Goal: Transaction & Acquisition: Purchase product/service

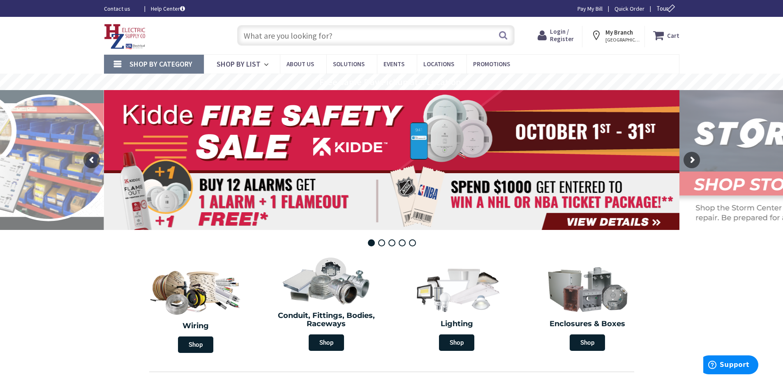
click at [561, 42] on span "Login / Register" at bounding box center [562, 35] width 24 height 15
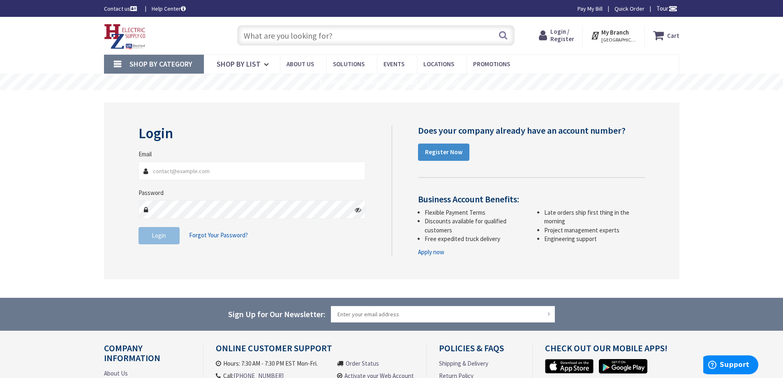
type input "JamesW@UpstateelectricNY.com"
click at [152, 239] on span "Login" at bounding box center [159, 235] width 14 height 8
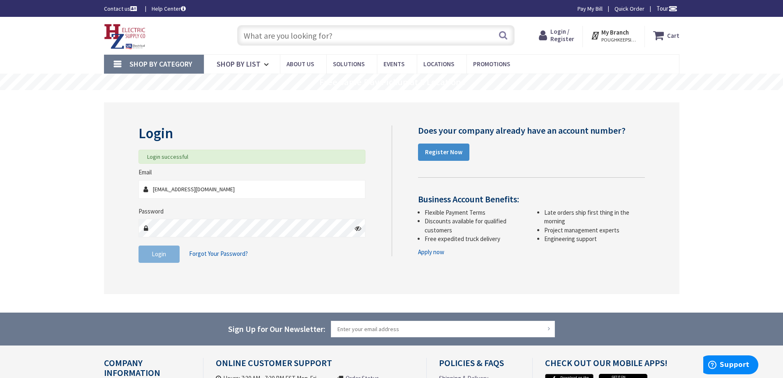
click at [292, 31] on input "text" at bounding box center [375, 35] width 277 height 21
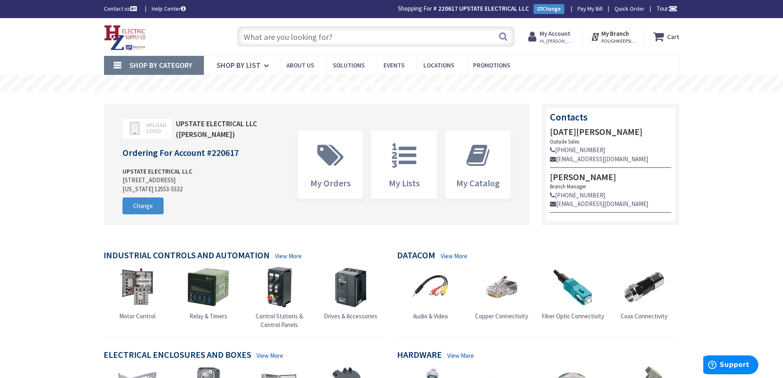
click at [246, 39] on input "text" at bounding box center [375, 36] width 277 height 21
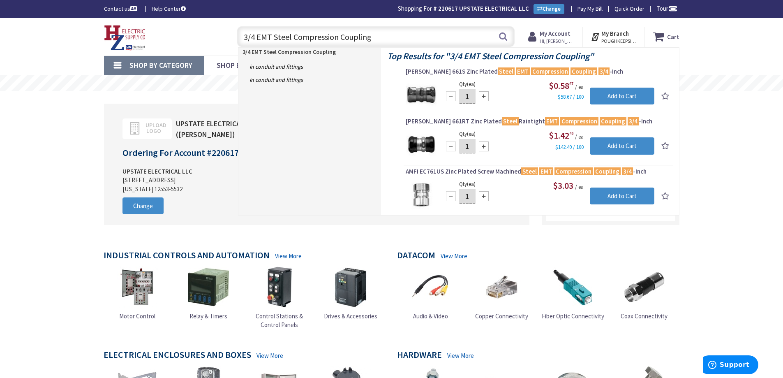
type input "3/4 EMT Steel Compression Coupling"
